Goal: Information Seeking & Learning: Check status

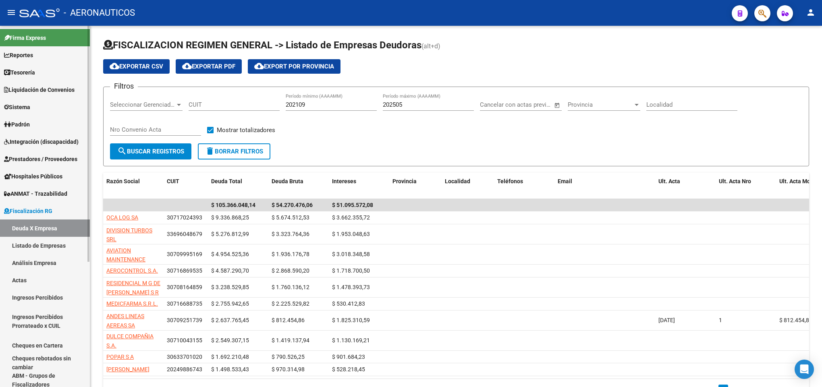
click at [35, 72] on span "Tesorería" at bounding box center [19, 72] width 31 height 9
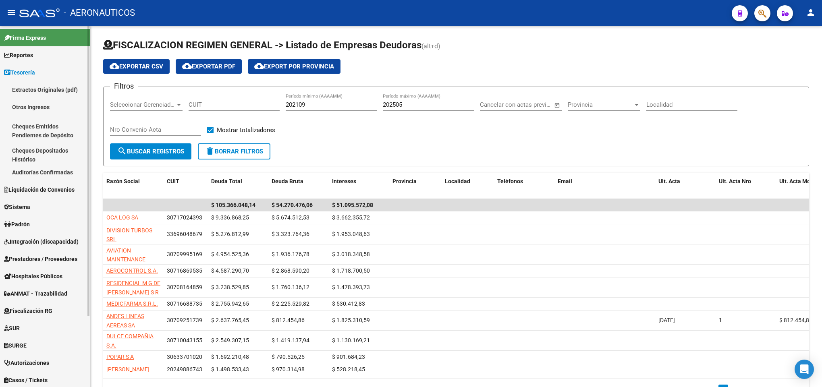
click at [35, 72] on span "Tesorería" at bounding box center [19, 72] width 31 height 9
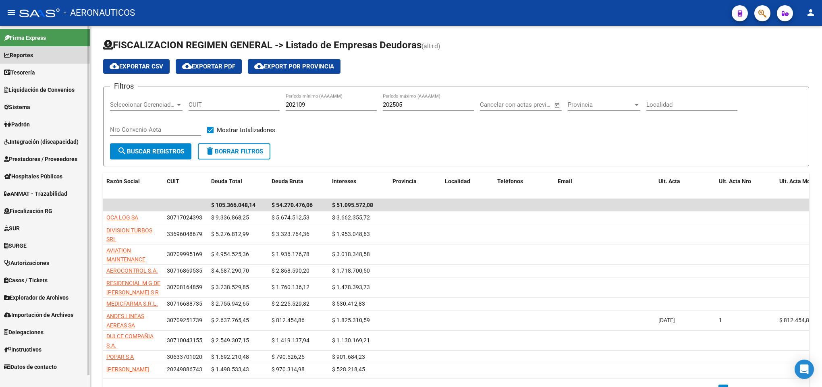
click at [33, 54] on span "Reportes" at bounding box center [18, 55] width 29 height 9
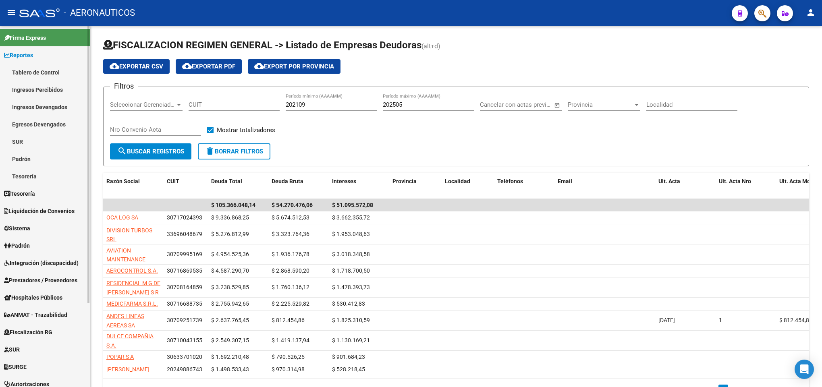
click at [36, 92] on link "Ingresos Percibidos" at bounding box center [45, 89] width 90 height 17
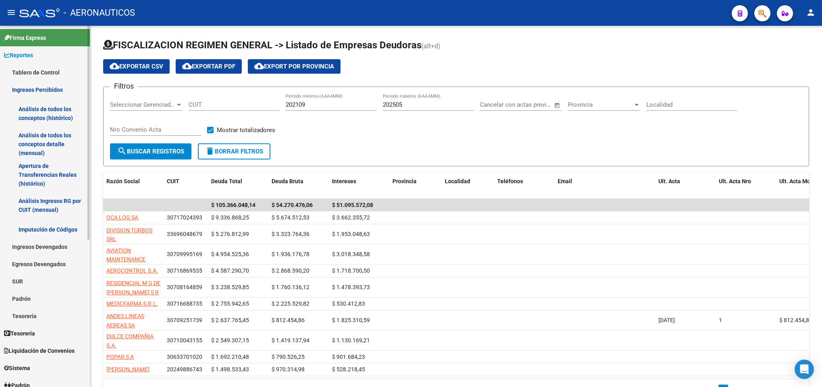
click at [39, 139] on link "Análisis de todos los conceptos detalle (mensual)" at bounding box center [45, 144] width 90 height 31
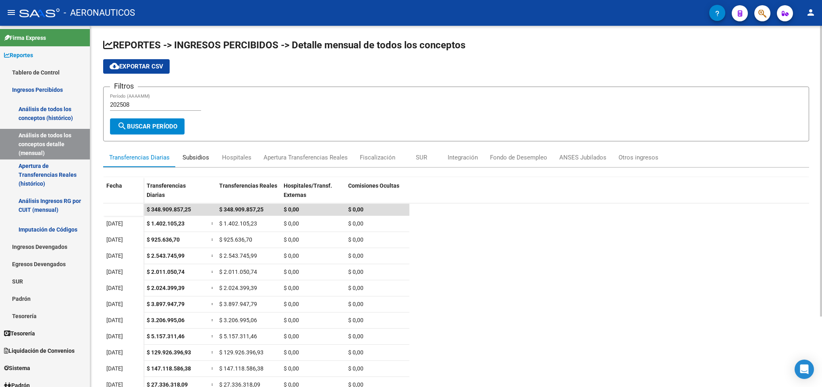
click at [195, 153] on div "Subsidios" at bounding box center [195, 157] width 27 height 9
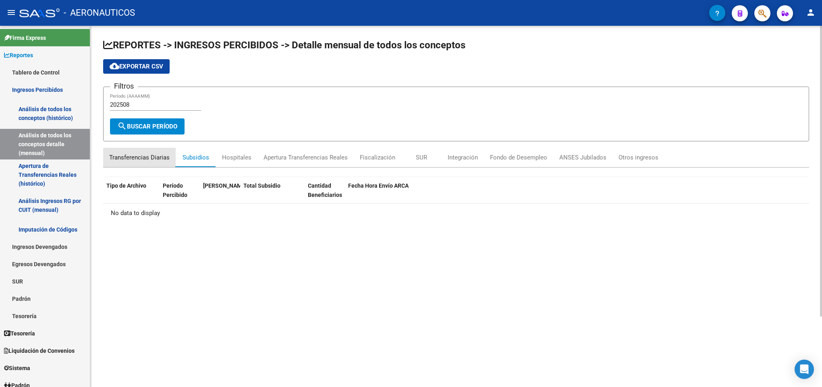
click at [144, 156] on div "Transferencias Diarias" at bounding box center [139, 157] width 60 height 9
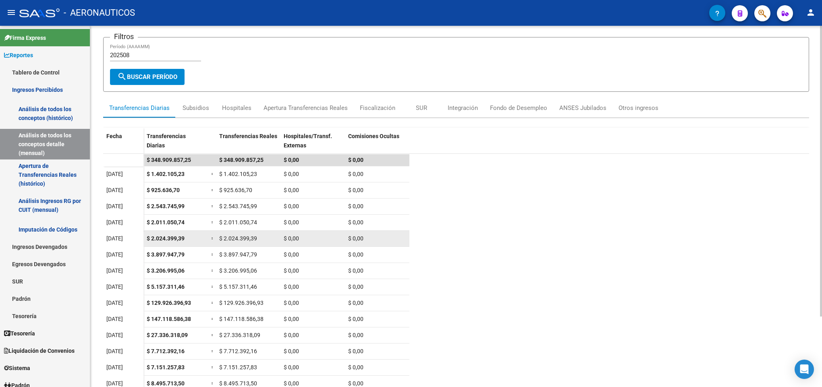
scroll to position [87, 0]
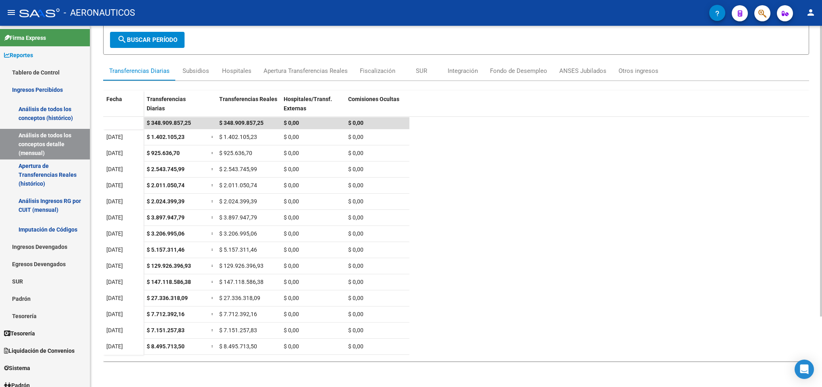
click at [483, 277] on datatable-scroller "$ 348.909.857,25 $ 348.909.857,25 $ 0,00 $ 0,00 [DATE] $ 1.402.105,23 = $ 1.402…" at bounding box center [456, 230] width 706 height 226
click at [189, 66] on div "Subsidios" at bounding box center [195, 70] width 27 height 9
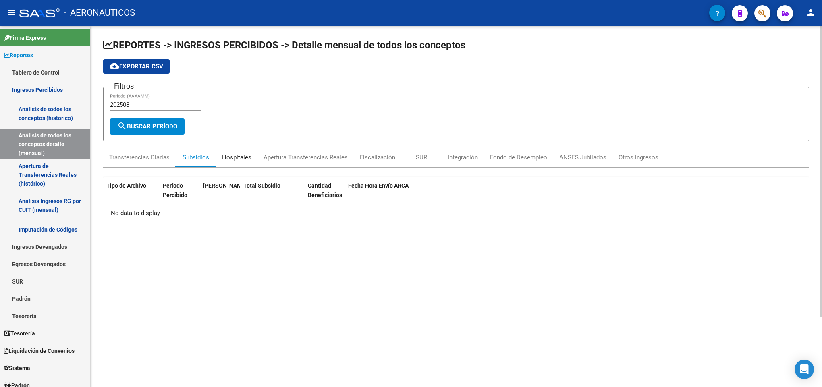
click at [220, 155] on div "Hospitales" at bounding box center [236, 157] width 41 height 19
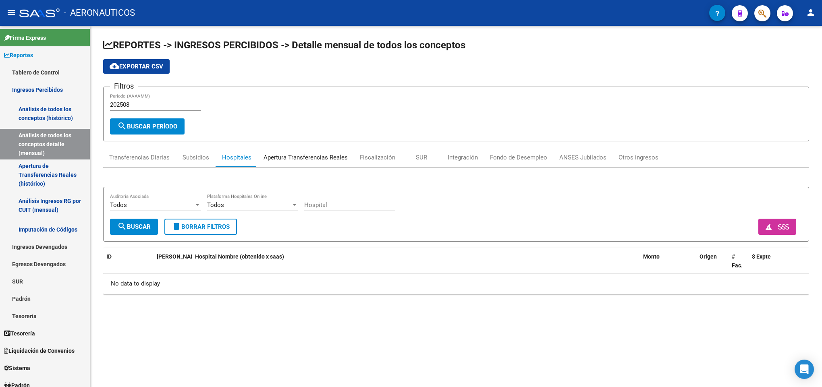
click at [300, 155] on div "Apertura Transferencias Reales" at bounding box center [305, 157] width 84 height 9
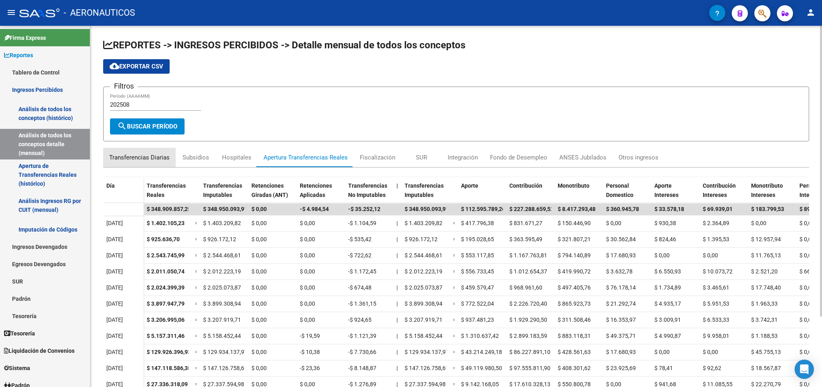
click at [155, 160] on div "Transferencias Diarias" at bounding box center [139, 157] width 60 height 9
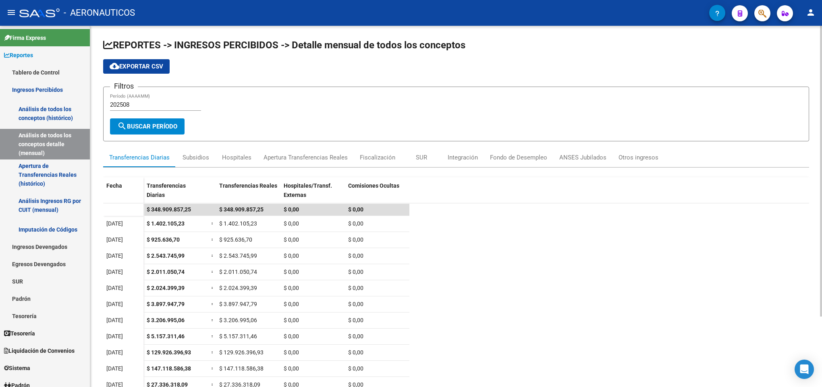
drag, startPoint x: 313, startPoint y: 53, endPoint x: 308, endPoint y: 54, distance: 5.3
click at [308, 54] on app-list-header "REPORTES -> INGRESOS PERCIBIDOS -> Detalle mensual de todos los conceptos cloud…" at bounding box center [456, 90] width 706 height 103
drag, startPoint x: 272, startPoint y: 49, endPoint x: 332, endPoint y: 44, distance: 59.8
click at [332, 44] on span "REPORTES -> INGRESOS PERCIBIDOS -> Detalle mensual de todos los conceptos" at bounding box center [284, 44] width 362 height 11
click at [330, 44] on span "REPORTES -> INGRESOS PERCIBIDOS -> Detalle mensual de todos los conceptos" at bounding box center [284, 44] width 362 height 11
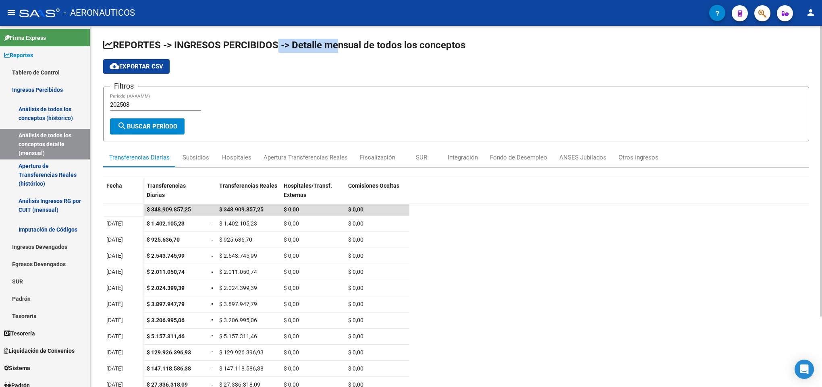
click at [308, 46] on span "REPORTES -> INGRESOS PERCIBIDOS -> Detalle mensual de todos los conceptos" at bounding box center [284, 44] width 362 height 11
drag, startPoint x: 308, startPoint y: 46, endPoint x: 399, endPoint y: 41, distance: 90.8
click at [399, 41] on span "REPORTES -> INGRESOS PERCIBIDOS -> Detalle mensual de todos los conceptos" at bounding box center [284, 44] width 362 height 11
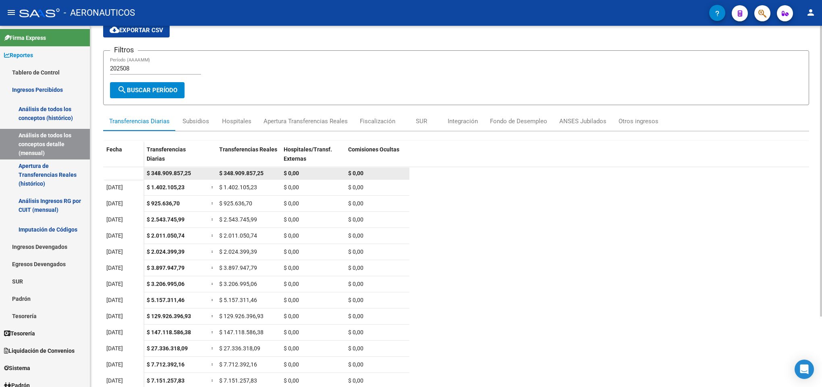
scroll to position [87, 0]
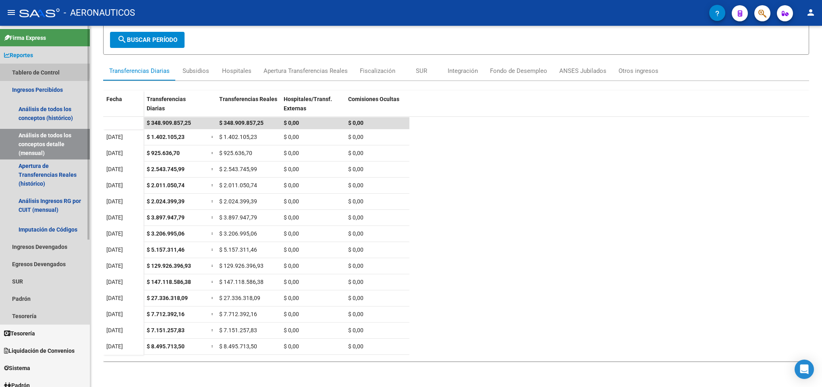
click at [15, 70] on link "Tablero de Control" at bounding box center [45, 72] width 90 height 17
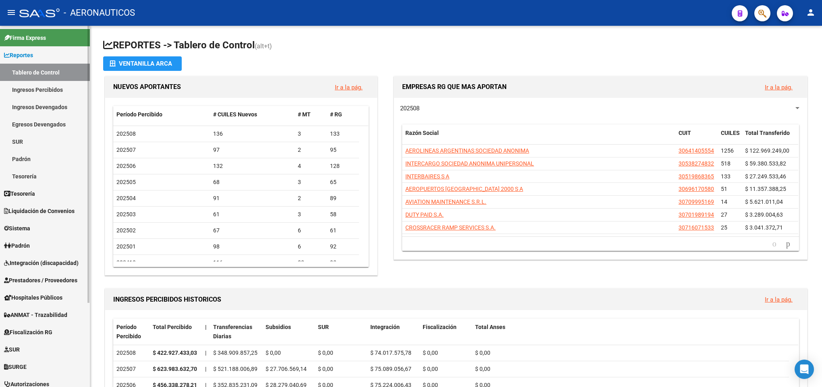
click at [37, 56] on link "Reportes" at bounding box center [45, 54] width 90 height 17
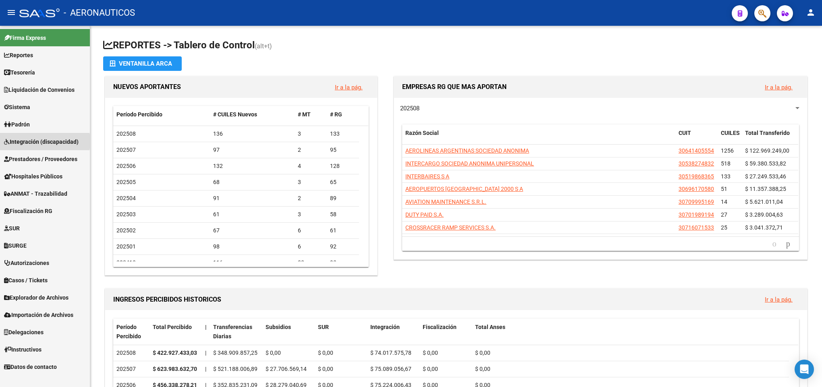
click at [33, 141] on span "Integración (discapacidad)" at bounding box center [41, 141] width 75 height 9
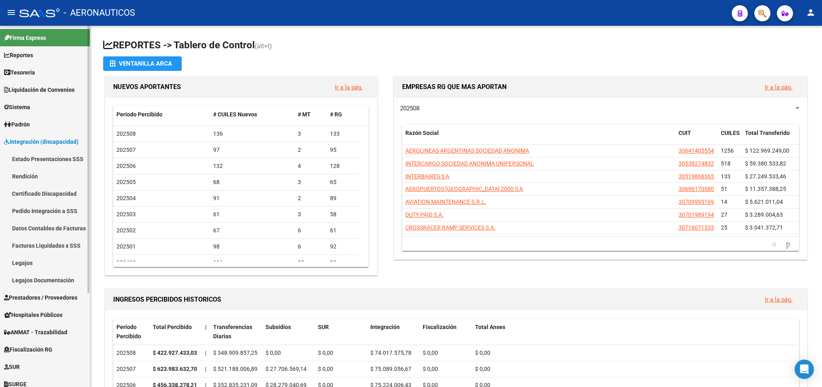
click at [52, 248] on link "Facturas Liquidadas x SSS" at bounding box center [45, 245] width 90 height 17
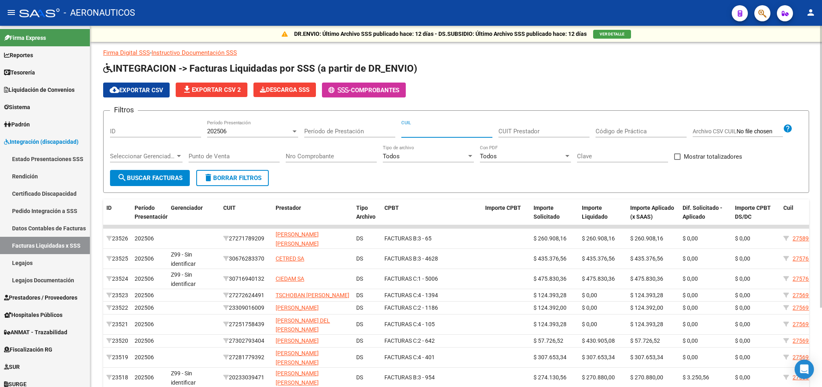
click at [412, 132] on input "CUIL" at bounding box center [446, 131] width 91 height 7
click at [515, 129] on input "CUIT Prestador" at bounding box center [543, 131] width 91 height 7
paste input "30-71475140-5"
type input "30-71475140-5"
click at [164, 183] on button "search Buscar Facturas" at bounding box center [150, 178] width 80 height 16
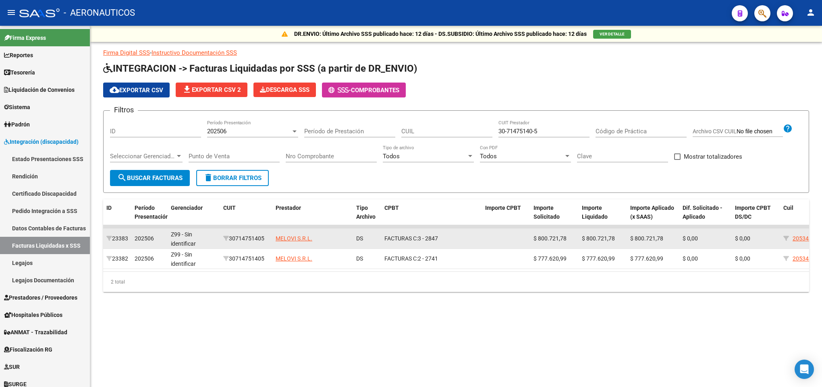
click at [586, 239] on span "$ 800.721,78" at bounding box center [598, 238] width 33 height 6
